Goal: Task Accomplishment & Management: Manage account settings

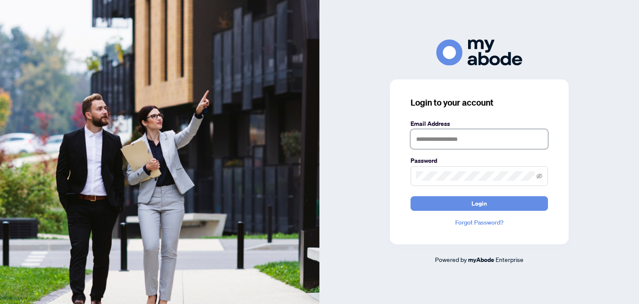
click at [439, 146] on input "text" at bounding box center [478, 139] width 137 height 20
type input "**********"
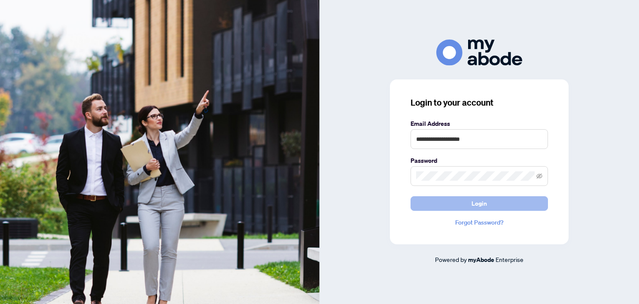
click at [462, 199] on button "Login" at bounding box center [478, 203] width 137 height 15
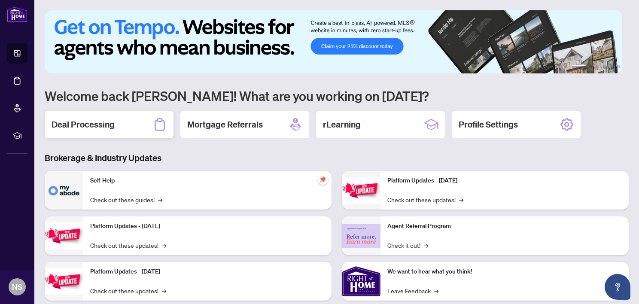
click at [107, 122] on h2 "Deal Processing" at bounding box center [83, 125] width 63 height 12
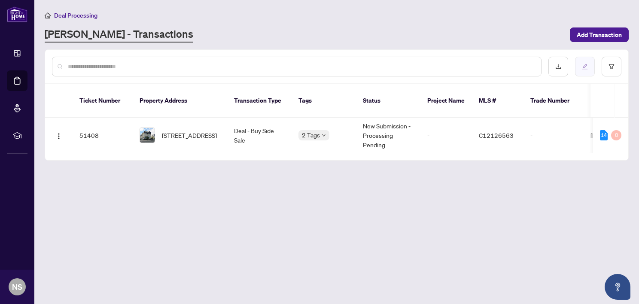
click at [581, 68] on button "button" at bounding box center [585, 67] width 20 height 20
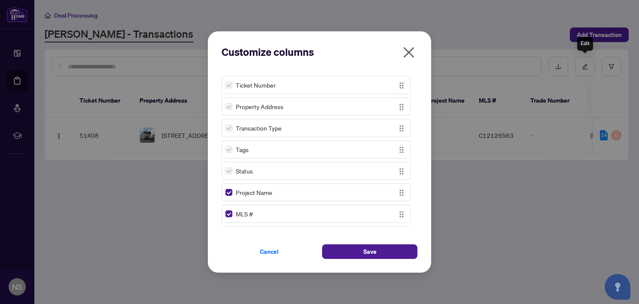
click at [404, 49] on icon "close" at bounding box center [409, 52] width 11 height 11
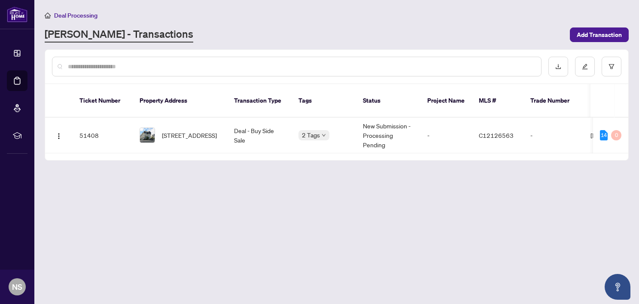
click at [253, 125] on td "Deal - Buy Side Sale" at bounding box center [259, 136] width 64 height 36
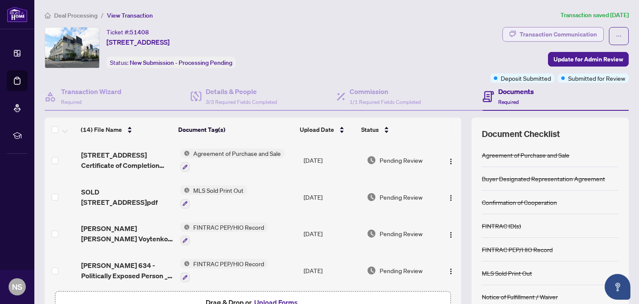
click at [522, 31] on div "Transaction Communication" at bounding box center [558, 34] width 77 height 14
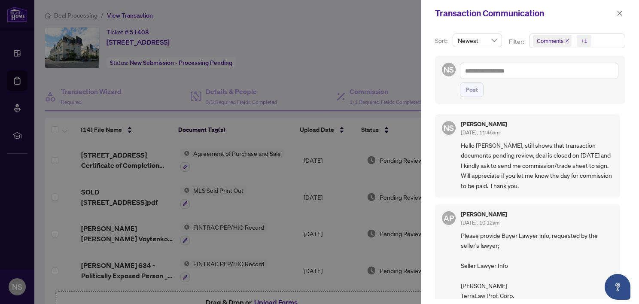
click at [371, 31] on div at bounding box center [319, 152] width 639 height 304
click at [621, 15] on icon "close" at bounding box center [620, 13] width 6 height 6
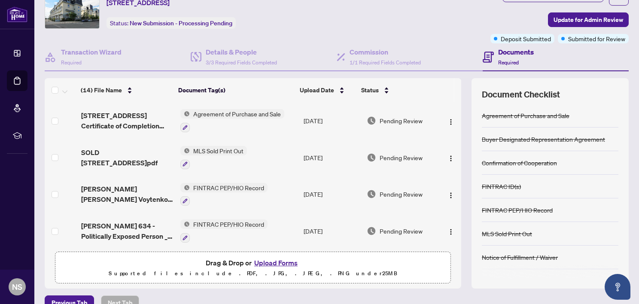
scroll to position [55, 0]
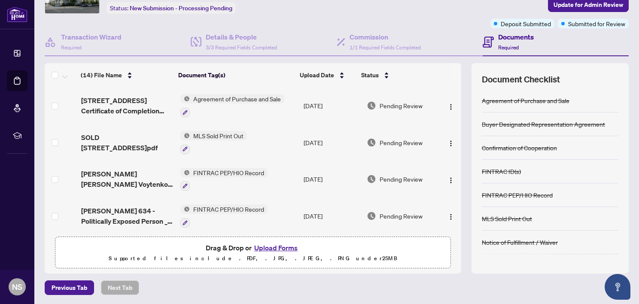
click at [150, 182] on span "[PERSON_NAME] [PERSON_NAME] Voytenkov 634 - Politically Exposed Person _ Head o…" at bounding box center [127, 179] width 92 height 21
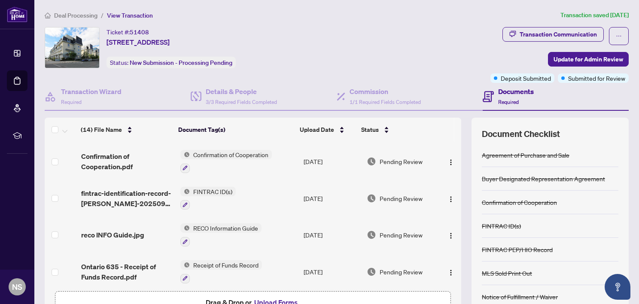
scroll to position [220, 0]
click at [240, 184] on td "FINTRAC ID(s)" at bounding box center [239, 197] width 124 height 37
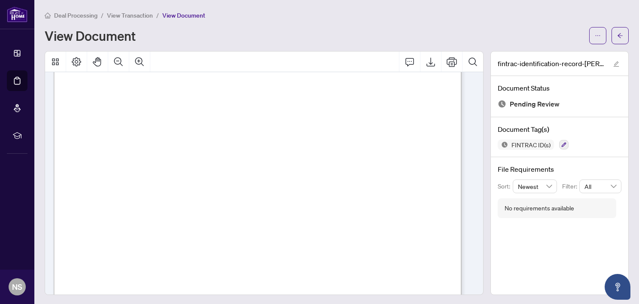
scroll to position [91, 0]
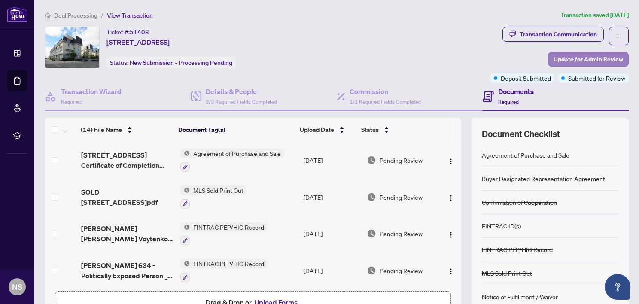
click at [603, 58] on span "Update for Admin Review" at bounding box center [588, 59] width 70 height 14
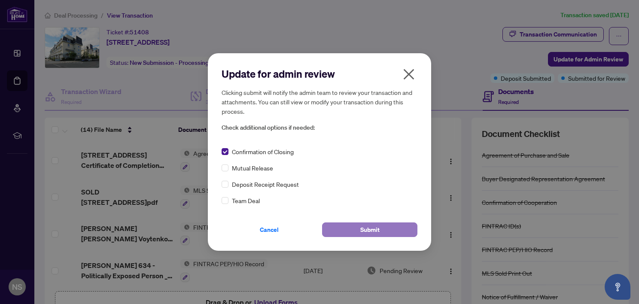
click at [378, 230] on span "Submit" at bounding box center [369, 230] width 19 height 14
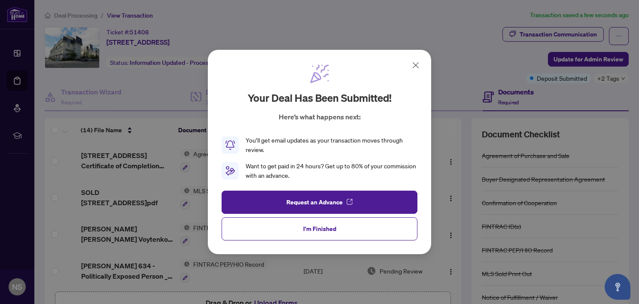
click at [331, 230] on span "I'm Finished" at bounding box center [319, 229] width 33 height 14
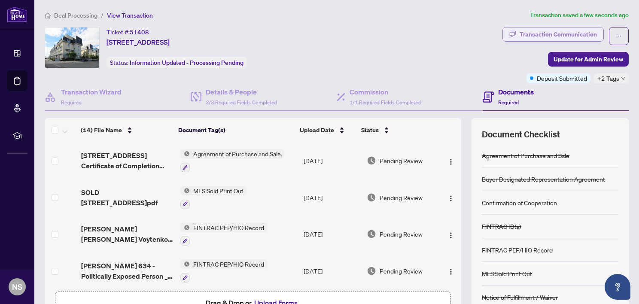
click at [581, 33] on div "Transaction Communication" at bounding box center [558, 34] width 77 height 14
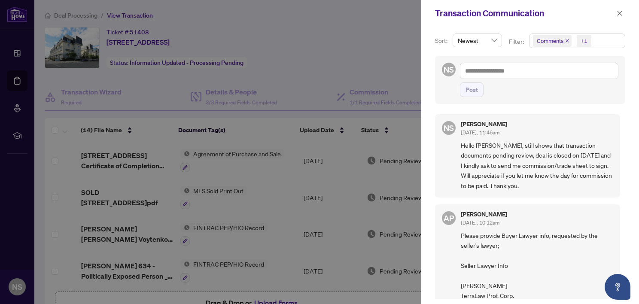
click at [366, 51] on div at bounding box center [319, 152] width 639 height 304
click at [622, 13] on icon "close" at bounding box center [620, 13] width 6 height 6
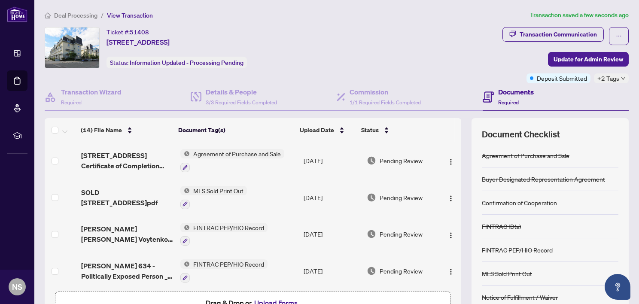
click at [613, 57] on span "Update for Admin Review" at bounding box center [588, 59] width 70 height 14
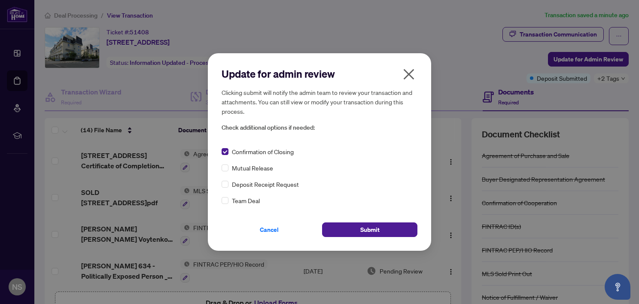
click at [409, 72] on icon "close" at bounding box center [409, 74] width 14 height 14
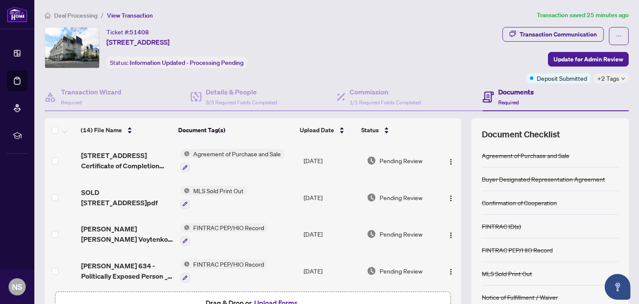
click at [556, 59] on span "Update for Admin Review" at bounding box center [588, 59] width 70 height 14
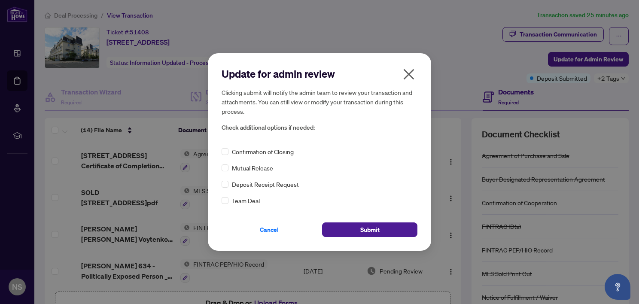
click at [407, 74] on icon "close" at bounding box center [409, 74] width 11 height 11
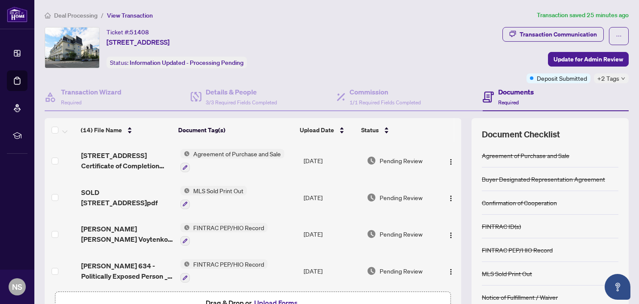
click at [621, 76] on icon "down" at bounding box center [623, 78] width 4 height 4
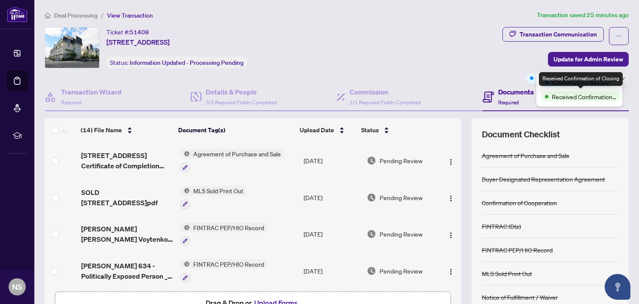
click at [602, 98] on span "Received Confirmation of Closing" at bounding box center [584, 96] width 64 height 9
click at [616, 33] on icon "ellipsis" at bounding box center [619, 36] width 6 height 6
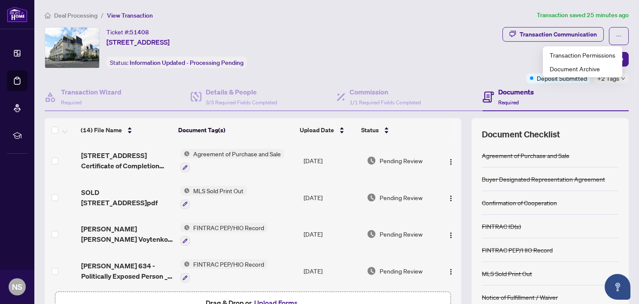
click at [445, 59] on div "Ticket #: 51408 [STREET_ADDRESS] Status: Information Updated - Processing Pendi…" at bounding box center [272, 47] width 454 height 41
click at [611, 57] on span "Update for Admin Review" at bounding box center [588, 59] width 70 height 14
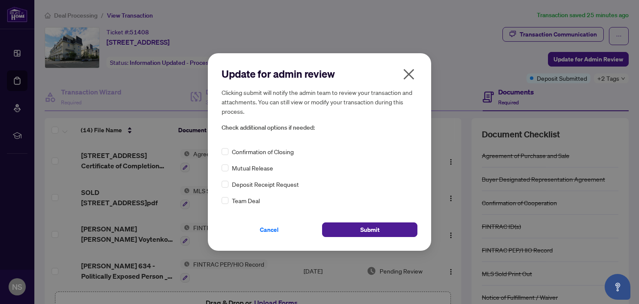
click at [406, 73] on icon "close" at bounding box center [409, 74] width 11 height 11
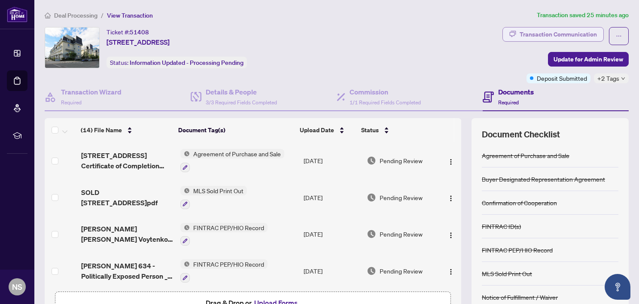
click at [535, 35] on div "Transaction Communication" at bounding box center [558, 34] width 77 height 14
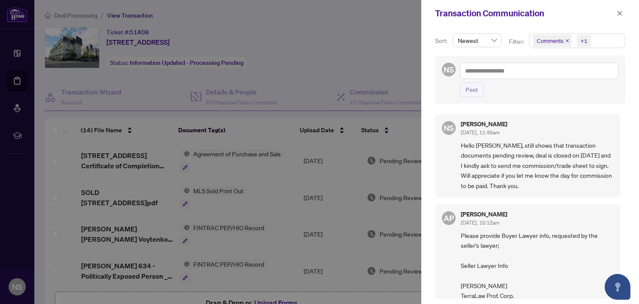
click at [492, 37] on span "Newest" at bounding box center [477, 40] width 39 height 13
click at [486, 53] on div "Newest" at bounding box center [476, 57] width 35 height 9
click at [358, 52] on div at bounding box center [319, 152] width 639 height 304
click at [619, 9] on span "button" at bounding box center [620, 13] width 6 height 14
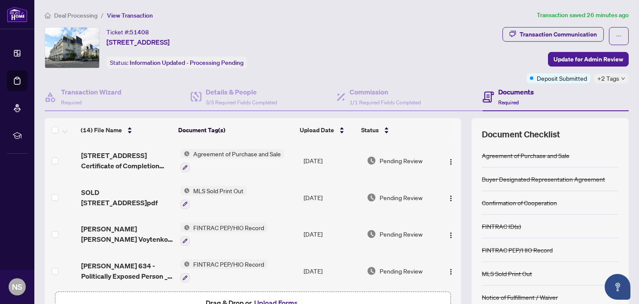
click at [586, 58] on span "Update for Admin Review" at bounding box center [588, 59] width 70 height 14
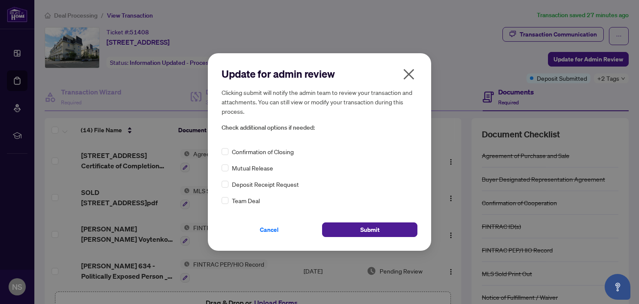
click at [410, 67] on div "Update for admin review Clicking submit will notify the admin team to review yo…" at bounding box center [319, 151] width 223 height 197
click at [412, 72] on icon "close" at bounding box center [409, 74] width 14 height 14
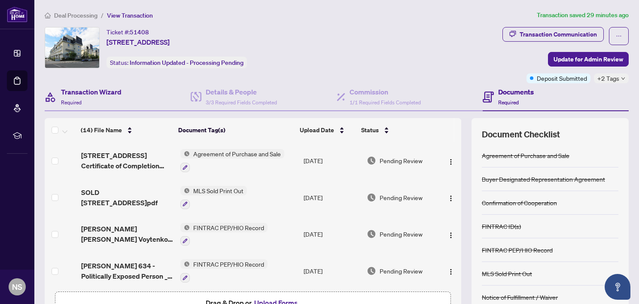
click at [113, 115] on div "Transaction Wizard Required Details & People 3/3 Required Fields Completed Comm…" at bounding box center [337, 205] width 584 height 245
click at [122, 98] on div "Transaction Wizard Required" at bounding box center [118, 97] width 146 height 28
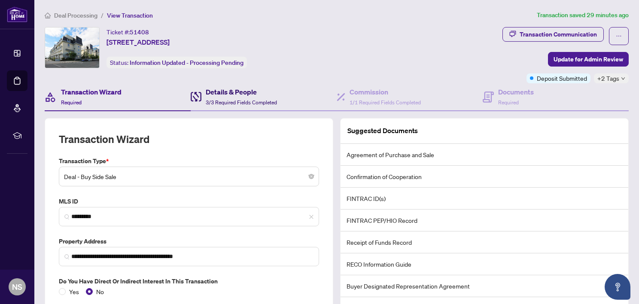
click at [240, 90] on h4 "Details & People" at bounding box center [241, 92] width 71 height 10
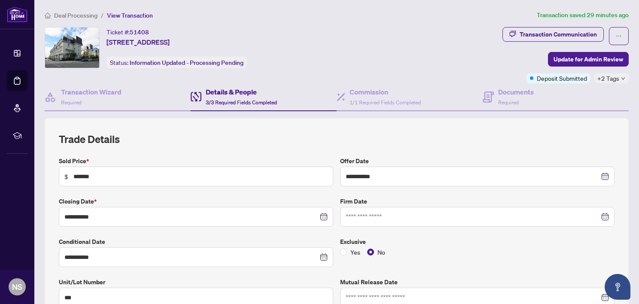
click at [143, 39] on span "[STREET_ADDRESS]" at bounding box center [137, 42] width 63 height 10
click at [128, 13] on span "View Transaction" at bounding box center [130, 16] width 46 height 8
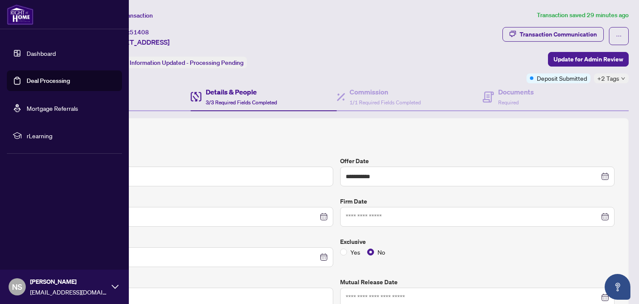
click at [27, 49] on link "Dashboard" at bounding box center [41, 53] width 29 height 8
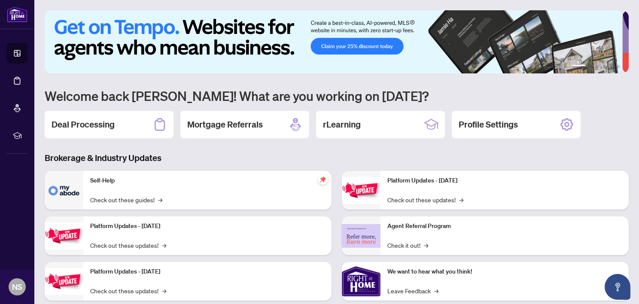
click at [132, 126] on div "Deal Processing" at bounding box center [109, 124] width 129 height 27
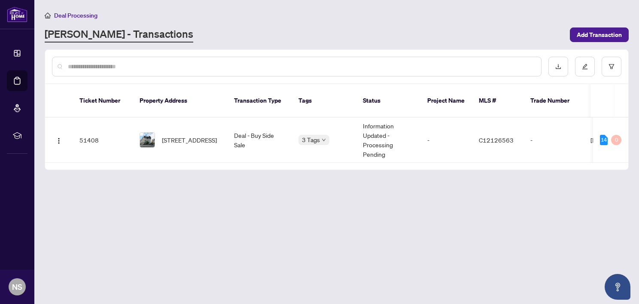
click at [243, 140] on td "Deal - Buy Side Sale" at bounding box center [259, 140] width 64 height 45
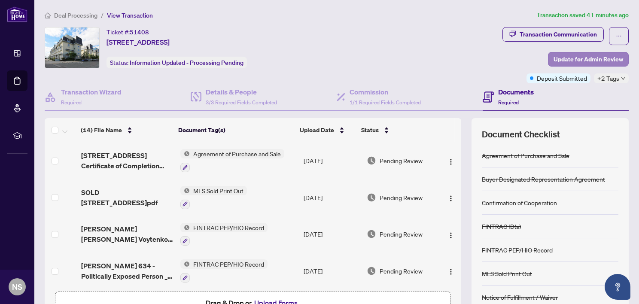
click at [618, 77] on div "+2 Tags" at bounding box center [611, 78] width 35 height 10
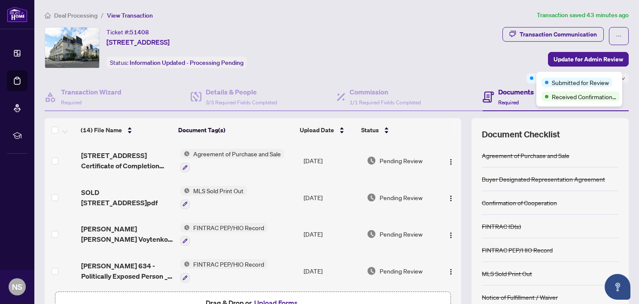
click at [616, 35] on icon "ellipsis" at bounding box center [619, 36] width 6 height 6
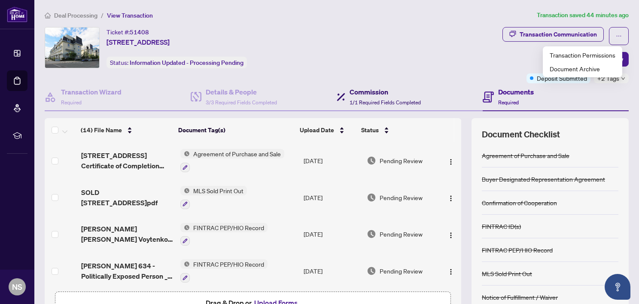
click at [368, 103] on span "1/1 Required Fields Completed" at bounding box center [385, 102] width 71 height 6
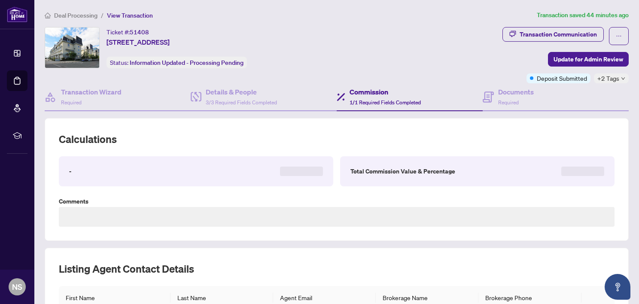
type textarea "**********"
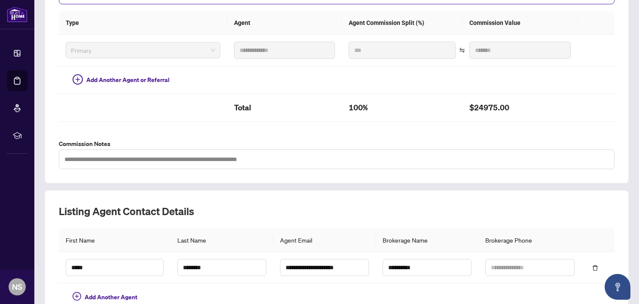
scroll to position [261, 0]
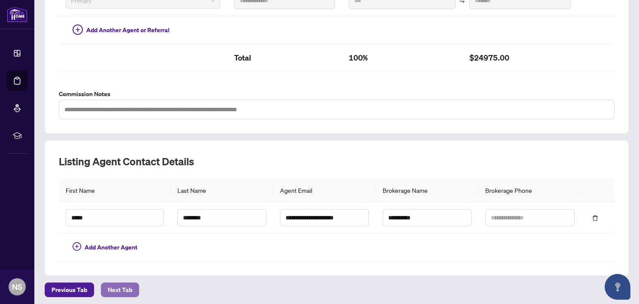
click at [125, 287] on span "Next Tab" at bounding box center [120, 290] width 24 height 14
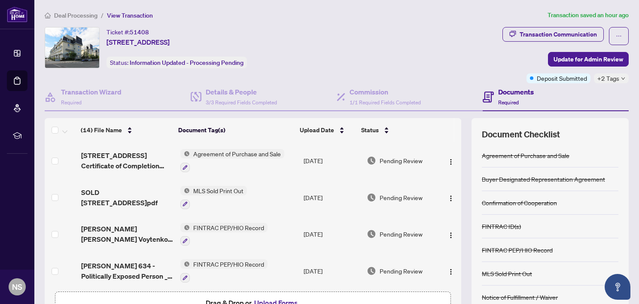
click at [508, 102] on span "Required" at bounding box center [508, 102] width 21 height 6
click at [617, 81] on div "+2 Tags" at bounding box center [611, 78] width 35 height 10
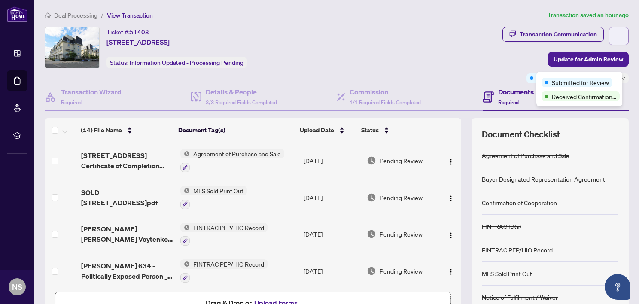
click at [616, 34] on icon "ellipsis" at bounding box center [619, 36] width 6 height 6
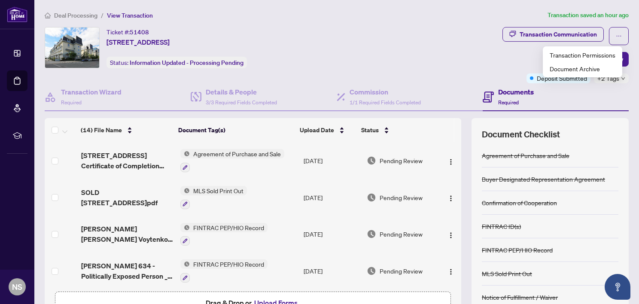
click at [437, 41] on div "Ticket #: 51408 [STREET_ADDRESS] Status: Information Updated - Processing Pendi…" at bounding box center [272, 47] width 454 height 41
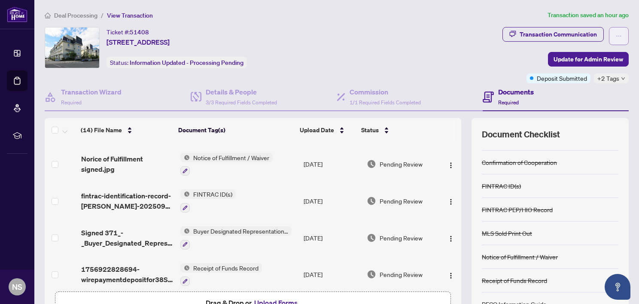
click at [616, 37] on icon "ellipsis" at bounding box center [619, 36] width 6 height 6
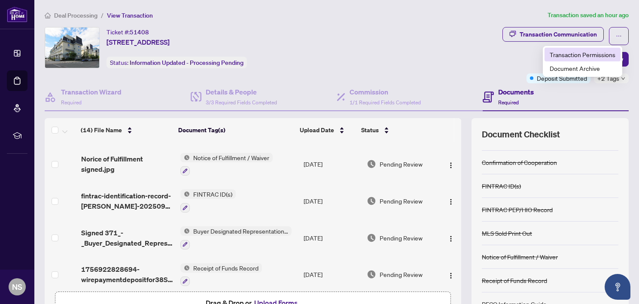
click at [594, 52] on span "Transaction Permissions" at bounding box center [583, 54] width 66 height 9
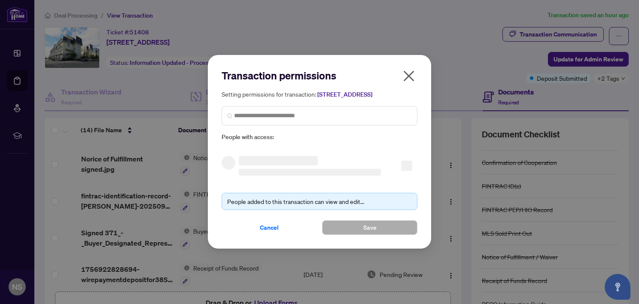
click at [595, 53] on div "Transaction permissions Setting permissions for transaction: [STREET_ADDRESS] P…" at bounding box center [319, 152] width 639 height 304
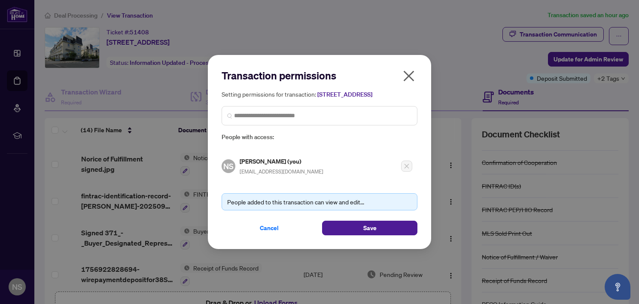
click at [408, 69] on icon "close" at bounding box center [409, 76] width 14 height 14
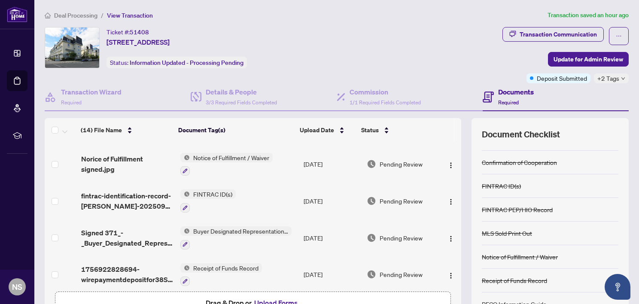
click at [618, 32] on button "button" at bounding box center [619, 36] width 20 height 18
click at [587, 68] on span "Document Archive" at bounding box center [583, 68] width 66 height 9
click at [587, 68] on main "Deal Processing / View Transaction Transaction saved an hour ago Ticket #: 5140…" at bounding box center [336, 152] width 605 height 304
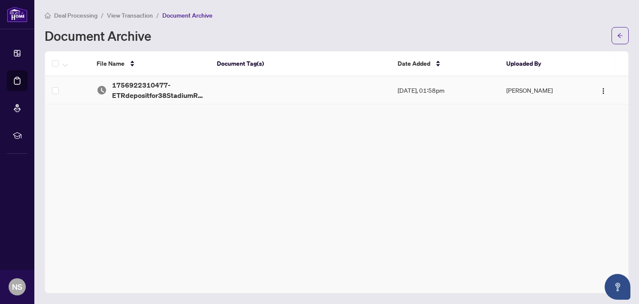
click at [604, 89] on img "button" at bounding box center [603, 91] width 7 height 7
click at [220, 100] on td at bounding box center [300, 90] width 181 height 28
click at [156, 94] on span "1756922310477-ETRdepositfor38StadiumRdunit655.jpg" at bounding box center [157, 90] width 91 height 21
click at [449, 96] on td "[DATE], 01:58pm" at bounding box center [445, 90] width 109 height 28
click at [605, 89] on img "button" at bounding box center [603, 91] width 7 height 7
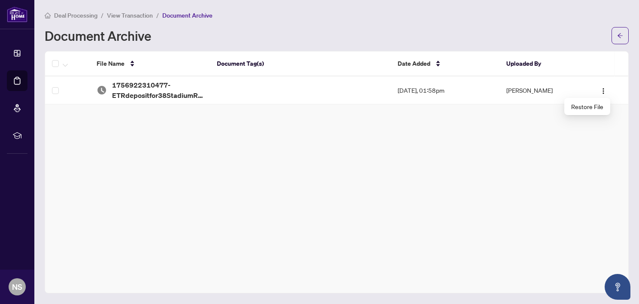
click at [338, 160] on div "File Name Document Tag(s) Date Added Uploaded By File Name Document Tag(s) Date…" at bounding box center [337, 172] width 584 height 242
click at [627, 33] on button "button" at bounding box center [619, 35] width 17 height 17
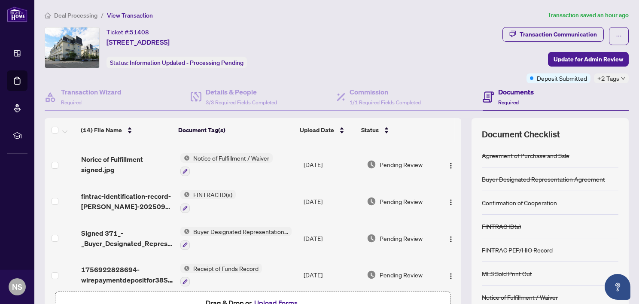
scroll to position [364, 0]
click at [447, 272] on img "button" at bounding box center [450, 275] width 7 height 7
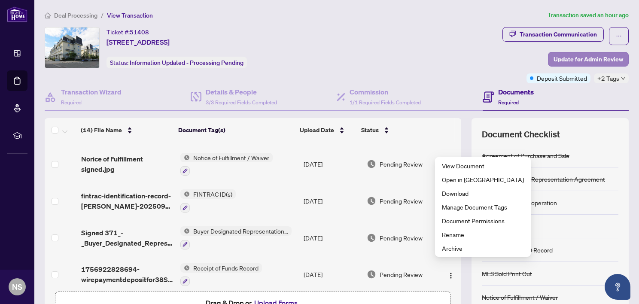
click at [621, 78] on icon "down" at bounding box center [623, 78] width 4 height 4
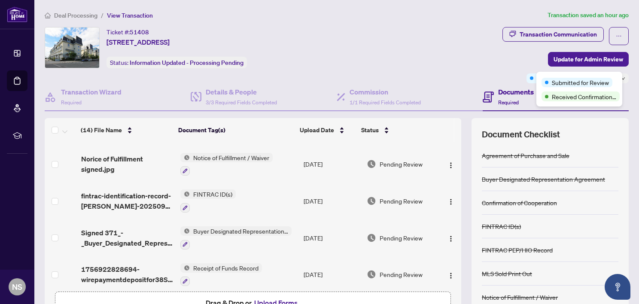
click at [17, 292] on span "NS" at bounding box center [17, 287] width 10 height 12
